Goal: Navigation & Orientation: Find specific page/section

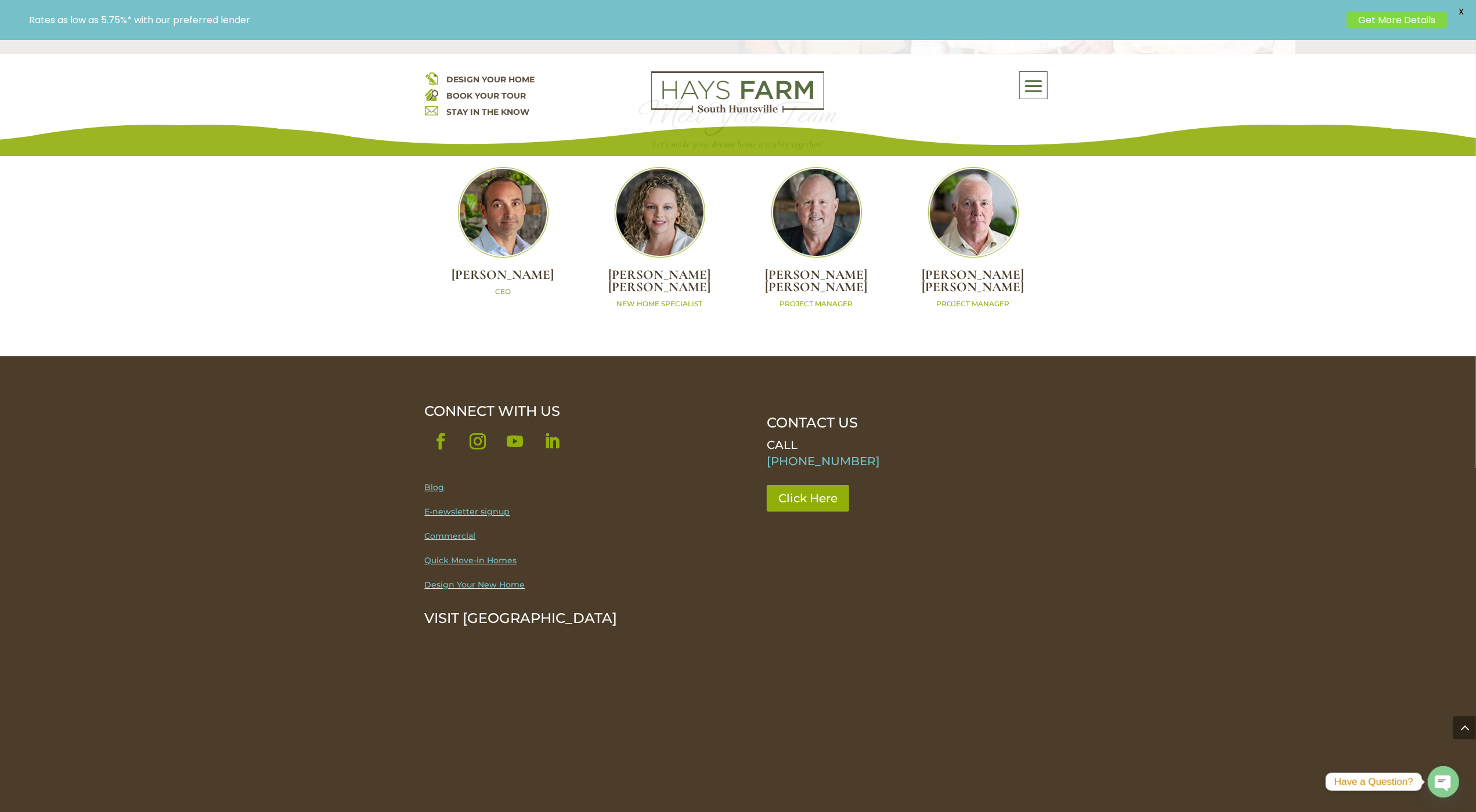
scroll to position [3543, 0]
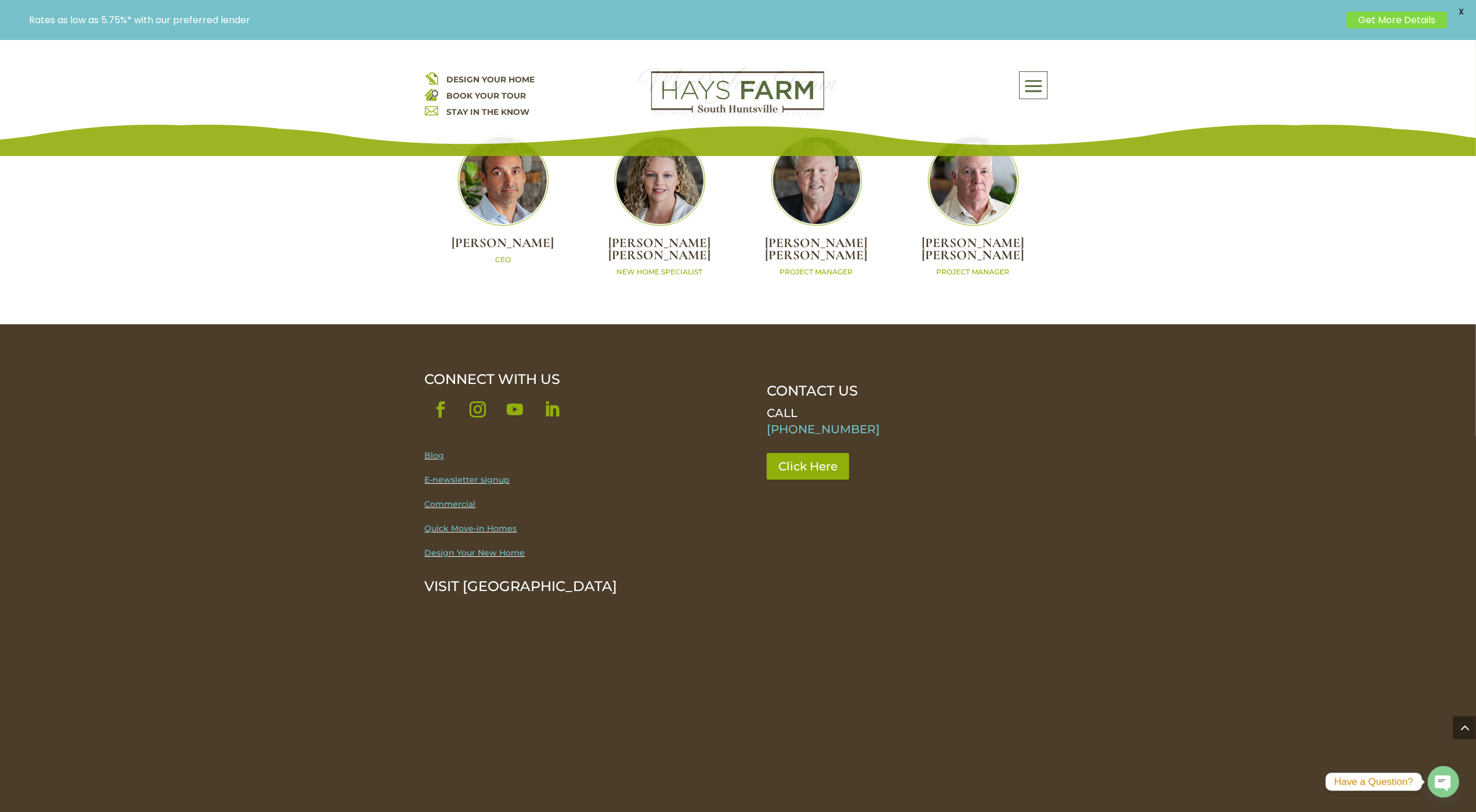
click at [434, 450] on link "Blog" at bounding box center [435, 456] width 20 height 11
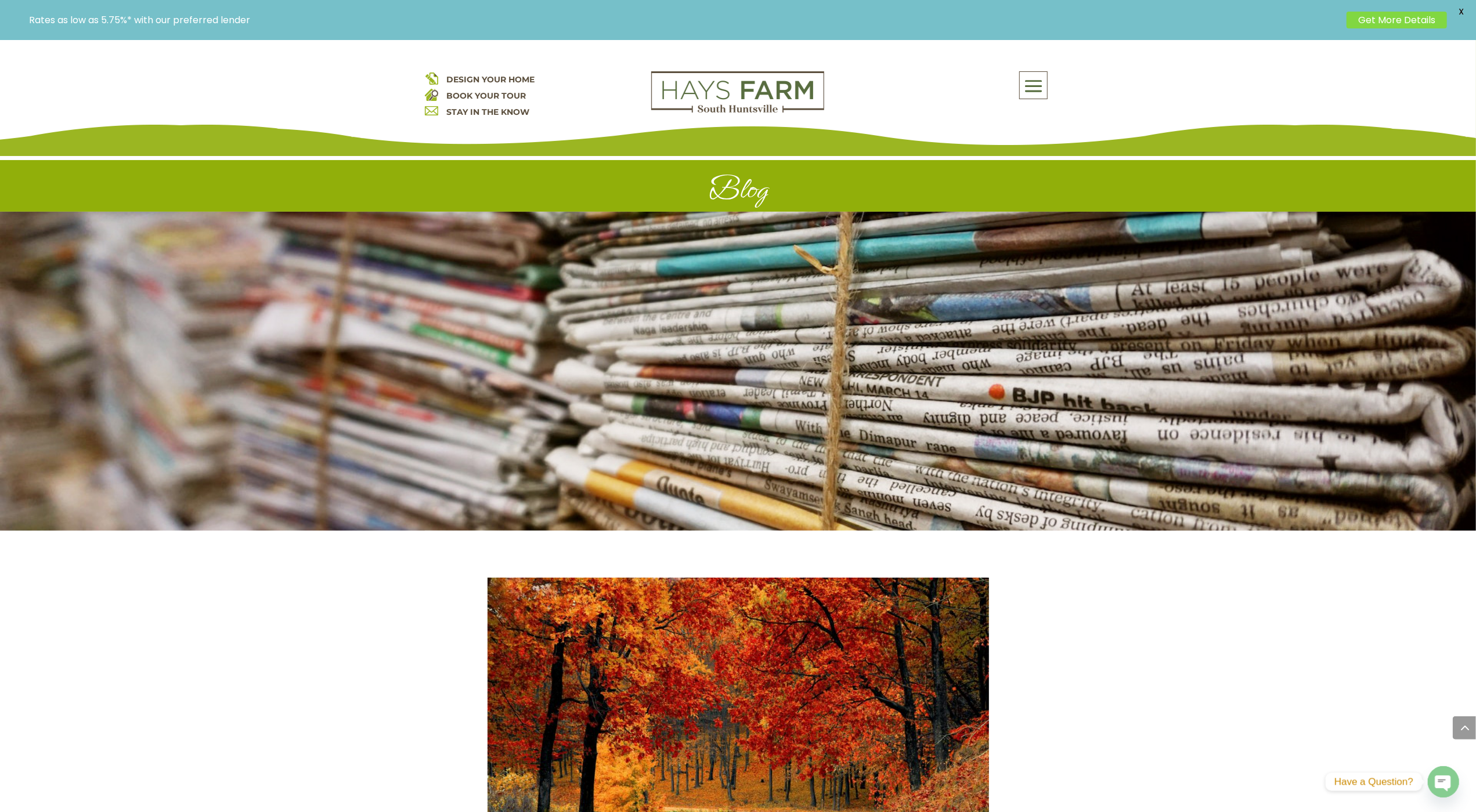
scroll to position [5745, 0]
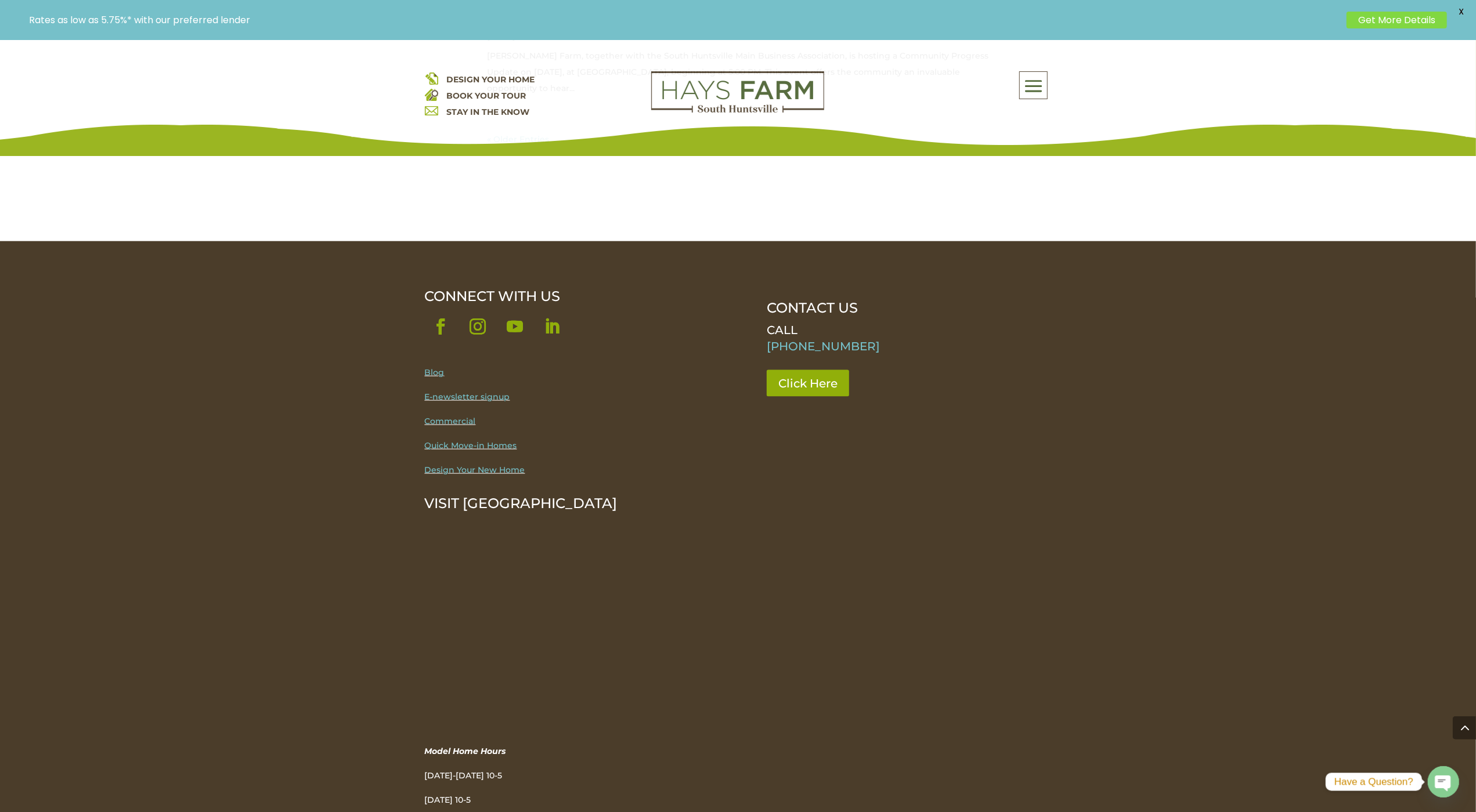
click at [431, 94] on img at bounding box center [431, 94] width 14 height 14
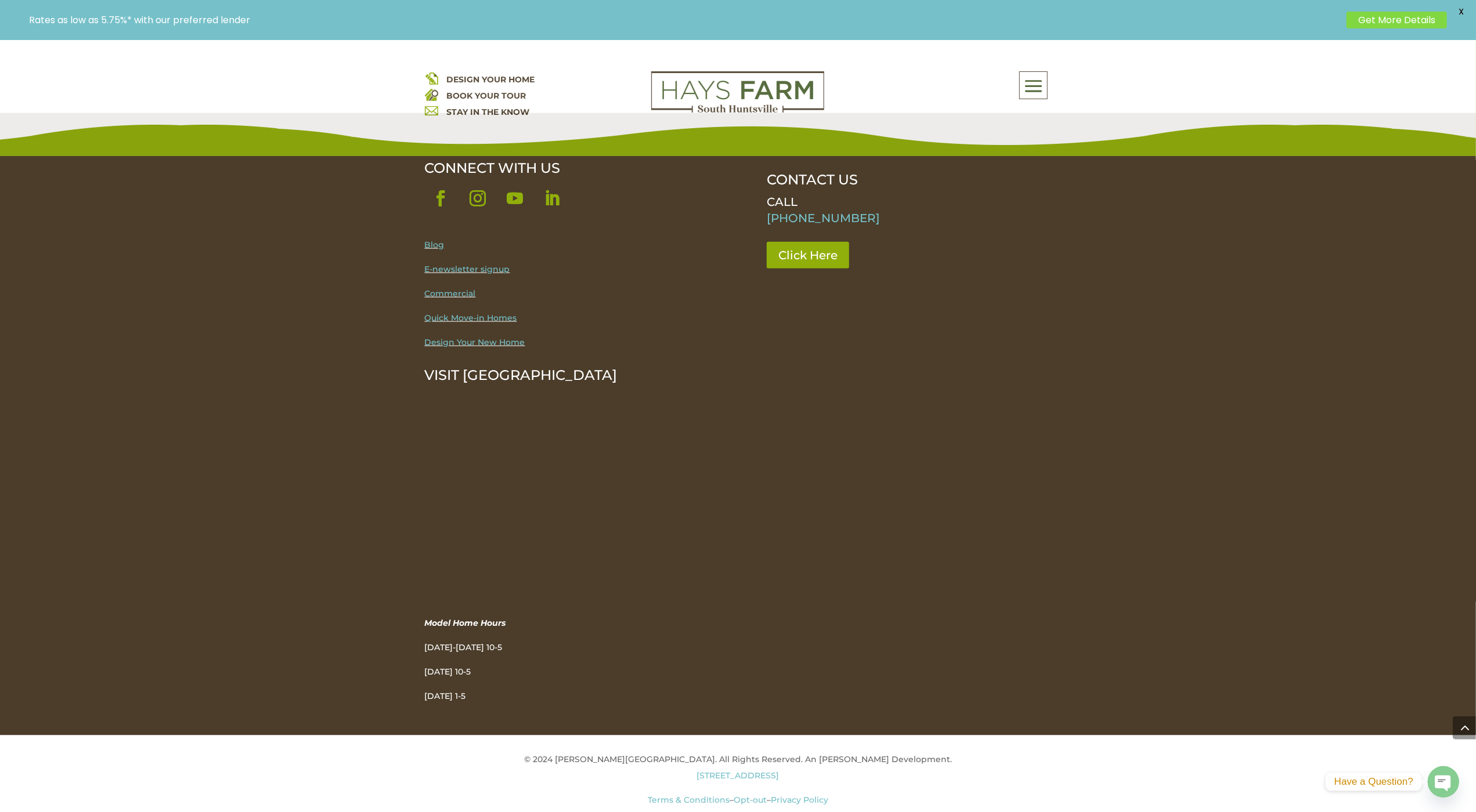
scroll to position [1336, 0]
